Goal: Information Seeking & Learning: Learn about a topic

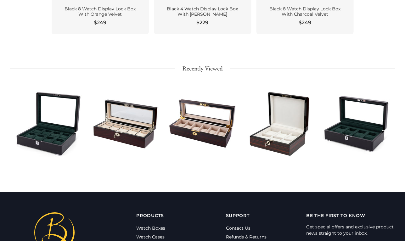
scroll to position [704, 0]
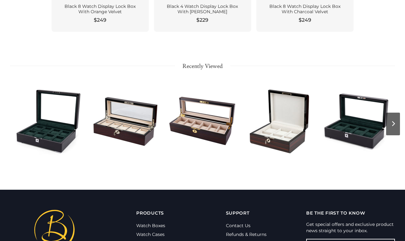
click at [56, 139] on div at bounding box center [48, 121] width 77 height 86
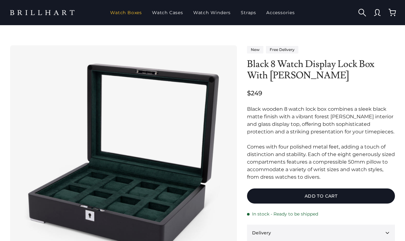
click at [132, 9] on link "Watch Boxes" at bounding box center [126, 12] width 37 height 16
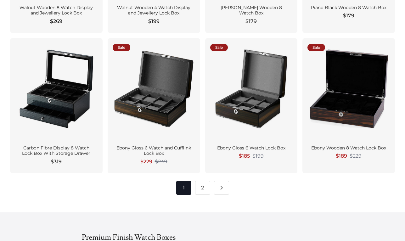
scroll to position [749, 0]
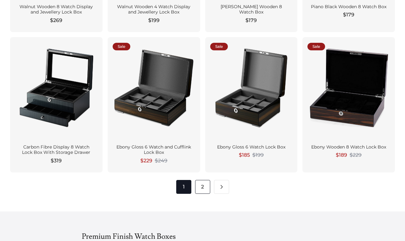
click at [199, 188] on link "2" at bounding box center [202, 187] width 15 height 14
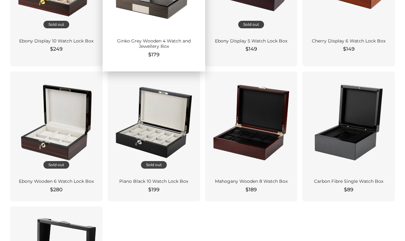
scroll to position [429, 0]
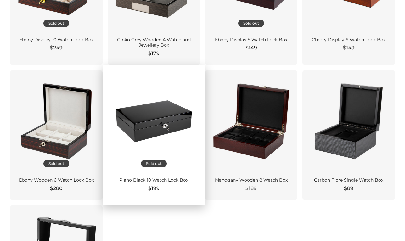
click at [165, 161] on div at bounding box center [154, 121] width 82 height 92
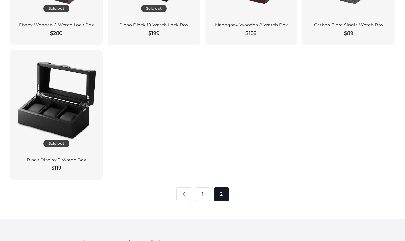
scroll to position [586, 0]
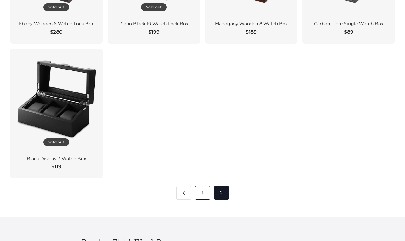
click at [198, 191] on link "1" at bounding box center [202, 193] width 15 height 14
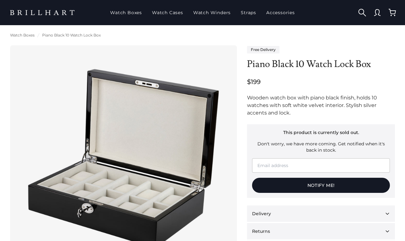
click at [286, 103] on div "Wooden watch box with piano black finish, holds 10 watches with soft white velv…" at bounding box center [321, 105] width 148 height 23
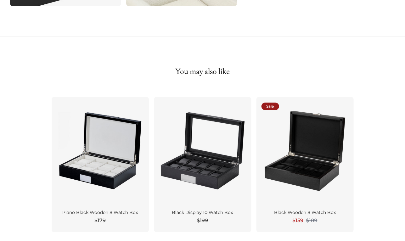
scroll to position [498, 0]
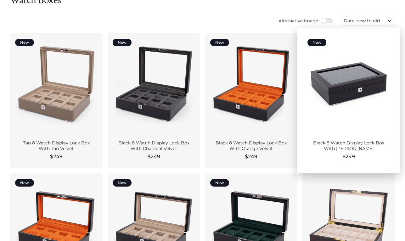
scroll to position [11, 0]
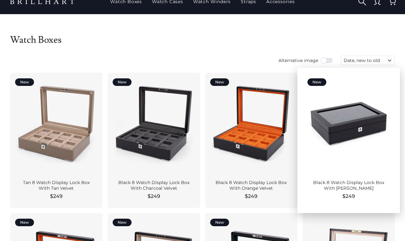
click at [336, 118] on div at bounding box center [349, 124] width 82 height 92
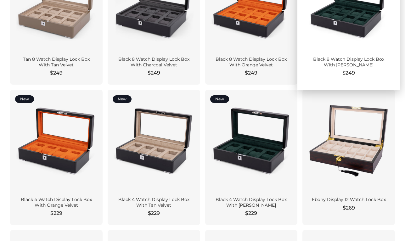
scroll to position [136, 0]
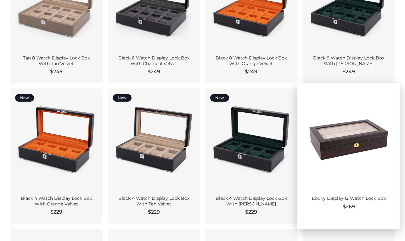
click at [317, 177] on div at bounding box center [349, 139] width 82 height 92
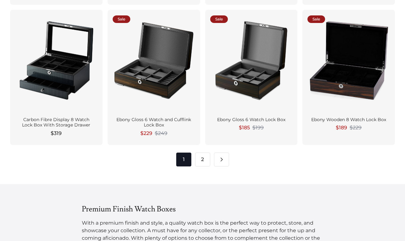
scroll to position [782, 0]
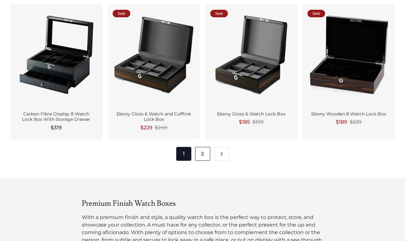
click at [198, 154] on link "2" at bounding box center [202, 154] width 15 height 14
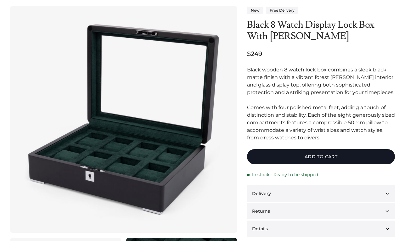
scroll to position [88, 0]
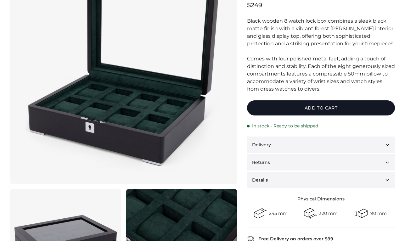
click at [325, 138] on button "Delivery" at bounding box center [321, 145] width 148 height 16
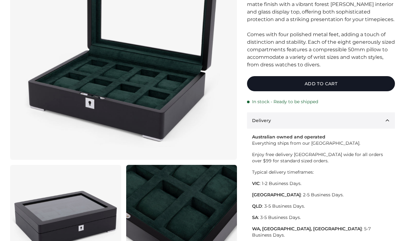
scroll to position [113, 0]
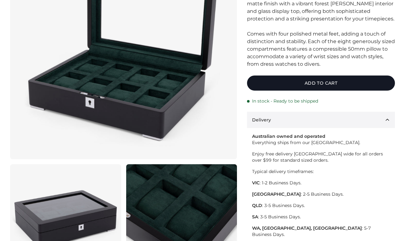
click at [318, 157] on p "Enjoy free delivery [GEOGRAPHIC_DATA] wide for all orders over $99 for standard…" at bounding box center [321, 157] width 138 height 13
click at [318, 157] on p "Enjoy free delivery Australia wide for all orders over $99 for standard sized o…" at bounding box center [321, 157] width 138 height 13
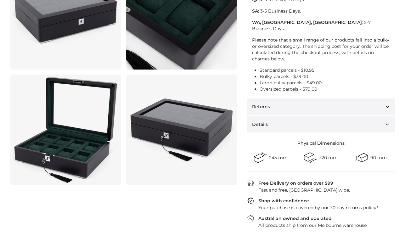
scroll to position [319, 0]
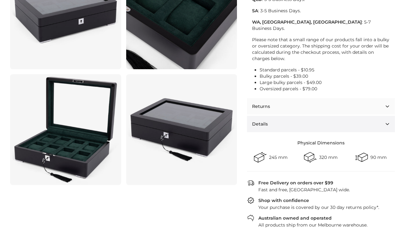
click at [325, 99] on button "Returns" at bounding box center [321, 106] width 148 height 16
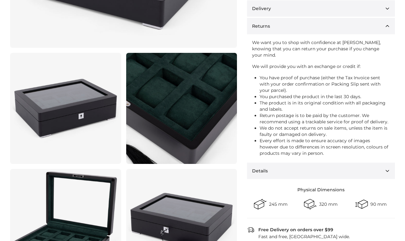
scroll to position [223, 0]
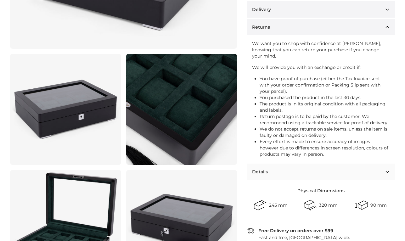
click at [315, 167] on button "Details" at bounding box center [321, 172] width 148 height 16
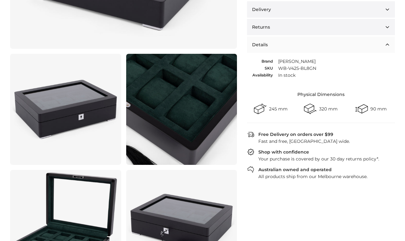
click at [332, 48] on button "Details" at bounding box center [321, 45] width 148 height 16
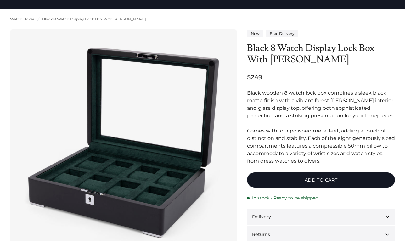
scroll to position [20, 0]
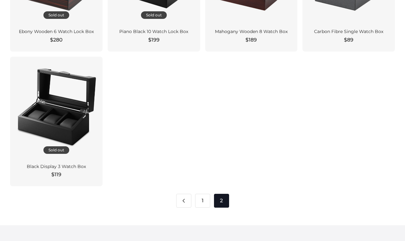
scroll to position [630, 0]
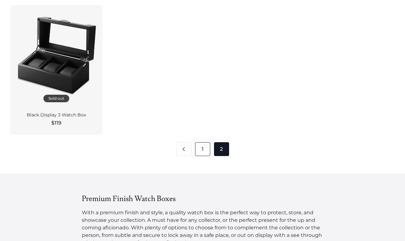
click at [199, 150] on link "1" at bounding box center [202, 149] width 15 height 14
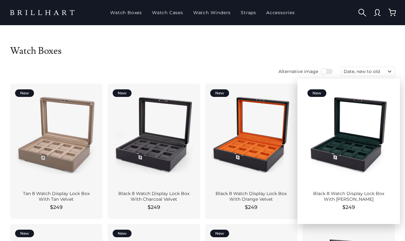
click at [323, 199] on div "Black 8 Watch Display Lock Box With [PERSON_NAME]" at bounding box center [348, 196] width 77 height 11
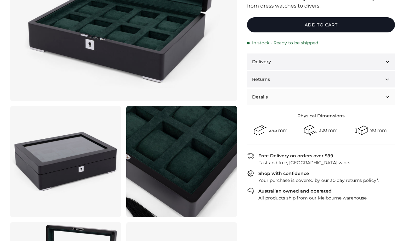
scroll to position [163, 0]
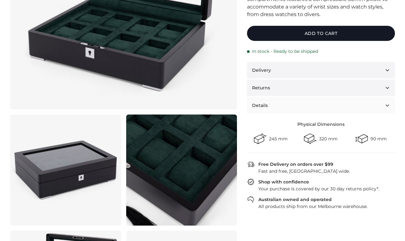
click at [288, 104] on button "Details" at bounding box center [321, 105] width 148 height 16
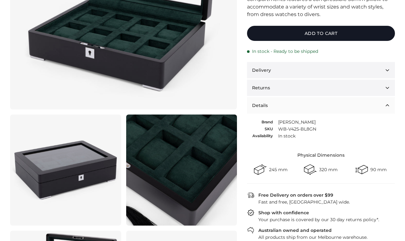
click at [288, 104] on button "Details" at bounding box center [321, 105] width 148 height 16
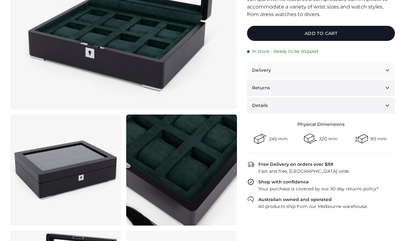
click at [296, 68] on button "Delivery" at bounding box center [321, 70] width 148 height 16
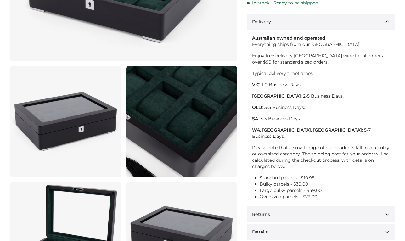
scroll to position [216, 0]
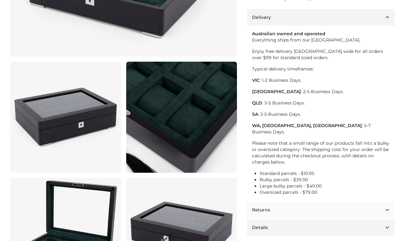
click at [275, 202] on button "Returns" at bounding box center [321, 210] width 148 height 16
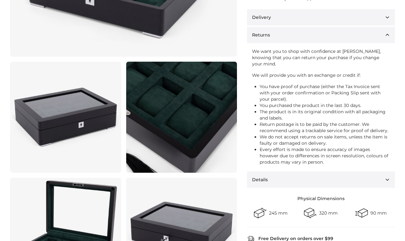
click at [303, 88] on li "You have proof of purchase (either the Tax Invoice sent with your order confirm…" at bounding box center [325, 92] width 130 height 19
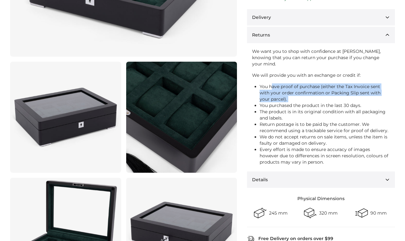
click at [296, 111] on li "The product is in its original condition with all packaging and labels." at bounding box center [325, 115] width 130 height 13
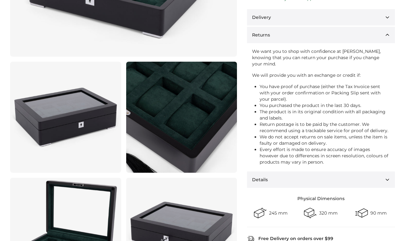
click at [296, 111] on li "The product is in its original condition with all packaging and labels." at bounding box center [325, 115] width 130 height 13
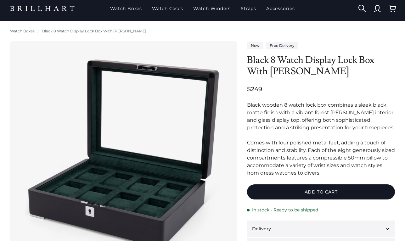
scroll to position [0, 0]
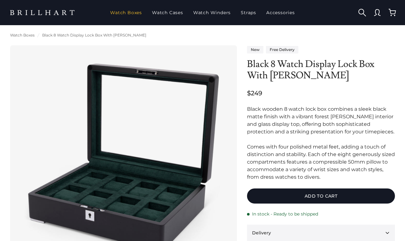
click at [125, 9] on link "Watch Boxes" at bounding box center [126, 12] width 37 height 16
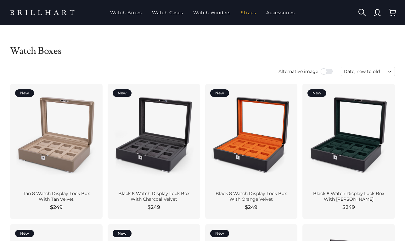
click at [255, 12] on link "Straps" at bounding box center [248, 12] width 20 height 16
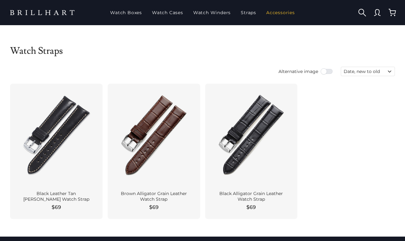
click at [273, 10] on link "Accessories" at bounding box center [281, 12] width 34 height 16
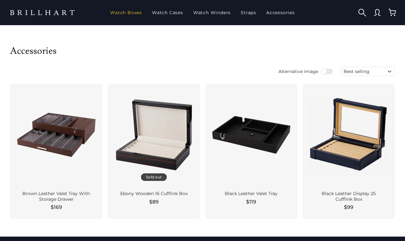
click at [132, 9] on link "Watch Boxes" at bounding box center [126, 12] width 37 height 16
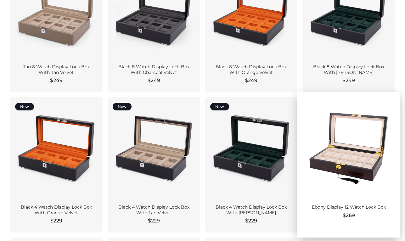
scroll to position [134, 0]
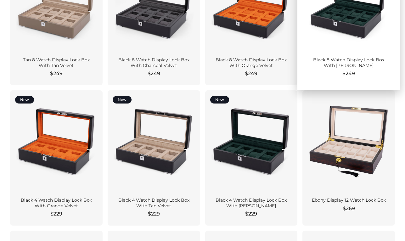
click at [357, 48] on div "New" at bounding box center [348, 1] width 93 height 102
